Goal: Check status: Check status

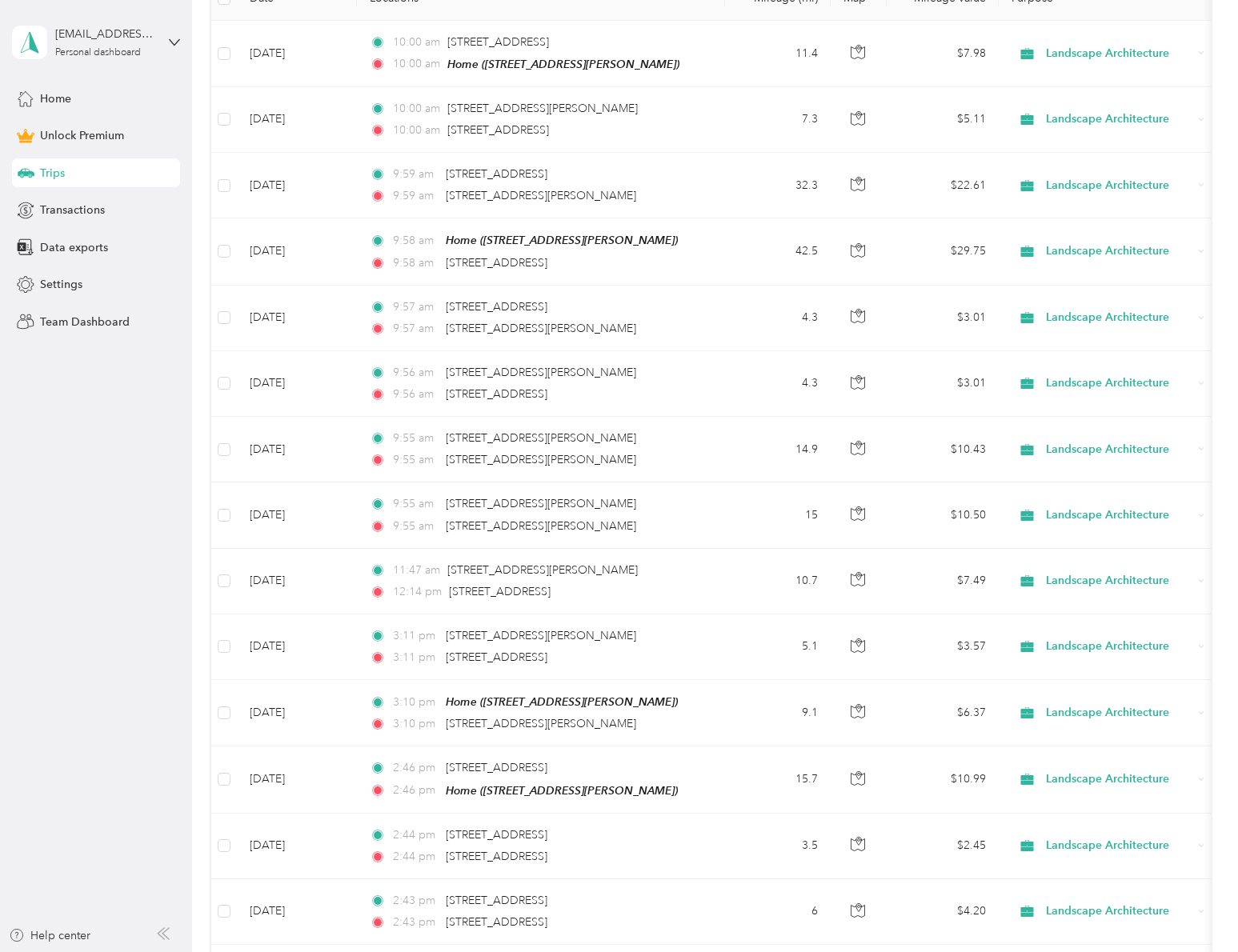
scroll to position [955, 0]
